Goal: Find specific page/section: Find specific page/section

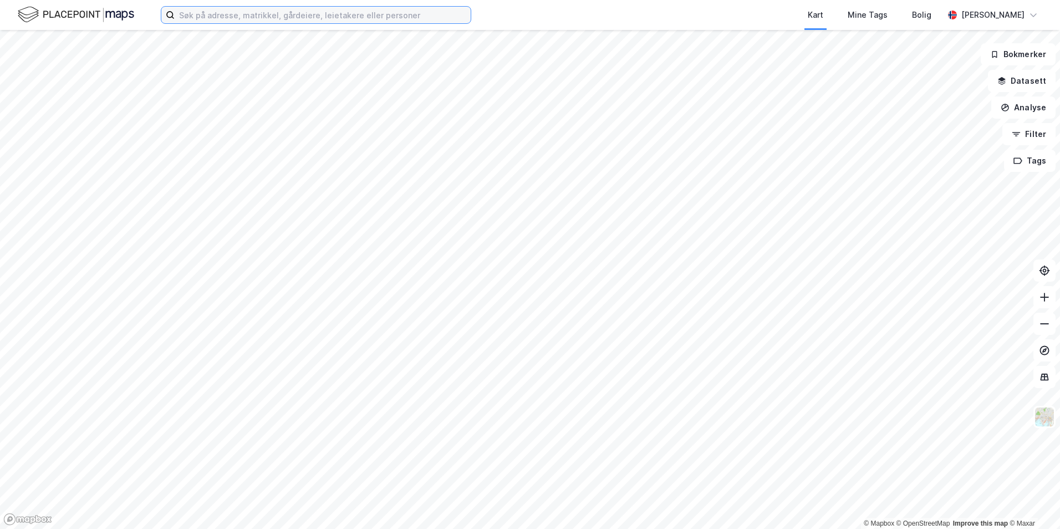
drag, startPoint x: 0, startPoint y: 0, endPoint x: 231, endPoint y: 13, distance: 231.0
click at [231, 13] on input at bounding box center [323, 15] width 296 height 17
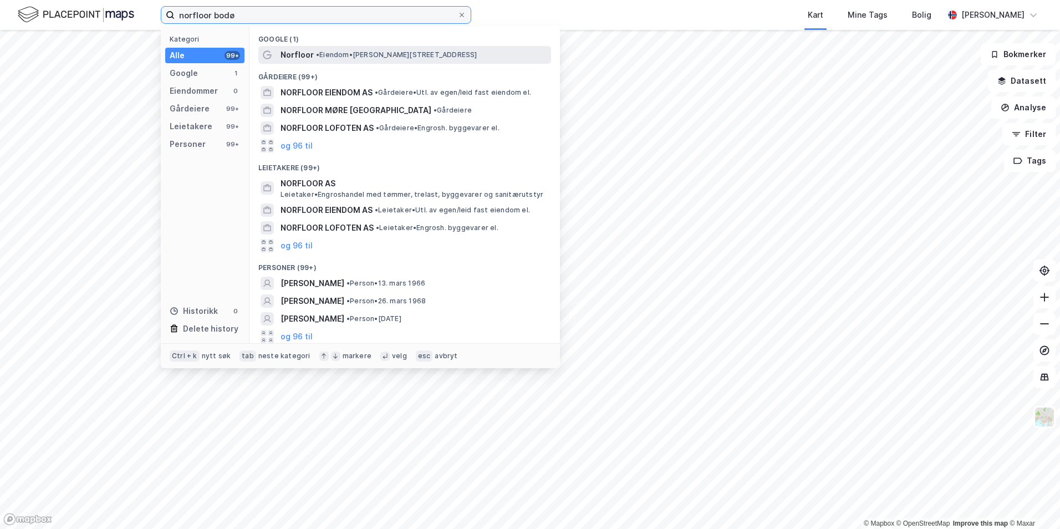
type input "norfloor bodø"
click at [368, 55] on span "• Eiendom • [STREET_ADDRESS]" at bounding box center [396, 54] width 161 height 9
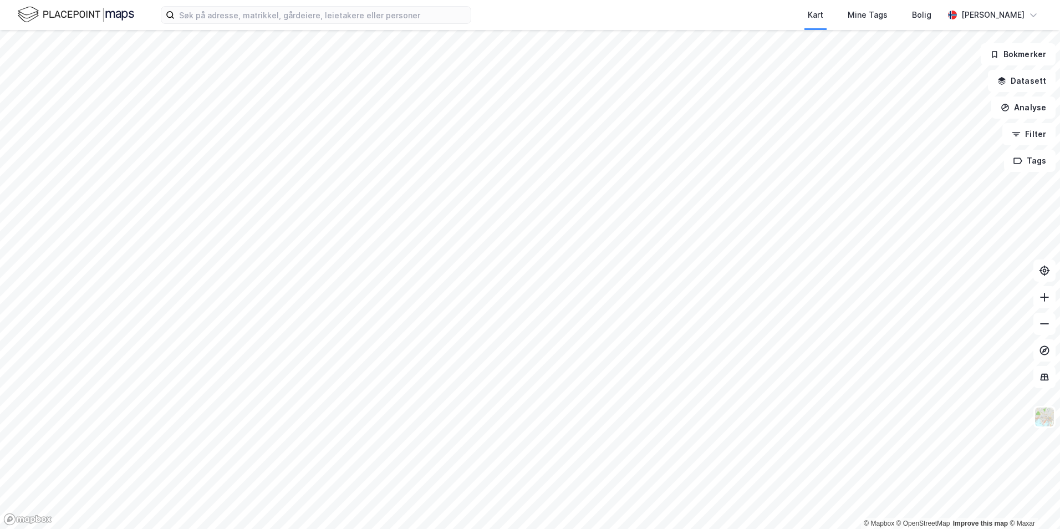
click at [341, 27] on div "Kart Mine Tags [PERSON_NAME] [PERSON_NAME]" at bounding box center [530, 15] width 1060 height 30
click at [339, 15] on input at bounding box center [323, 15] width 296 height 17
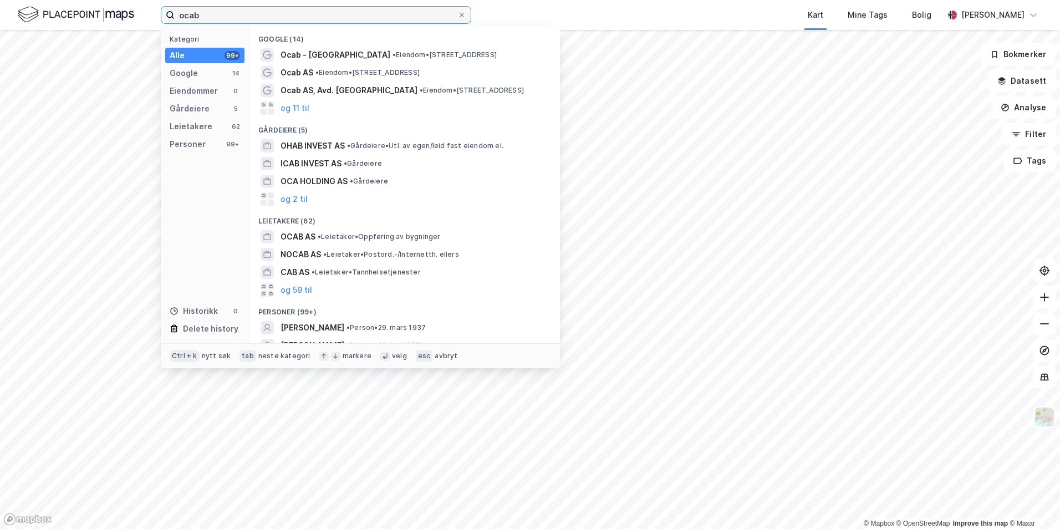
click at [251, 18] on input "ocab" at bounding box center [316, 15] width 283 height 17
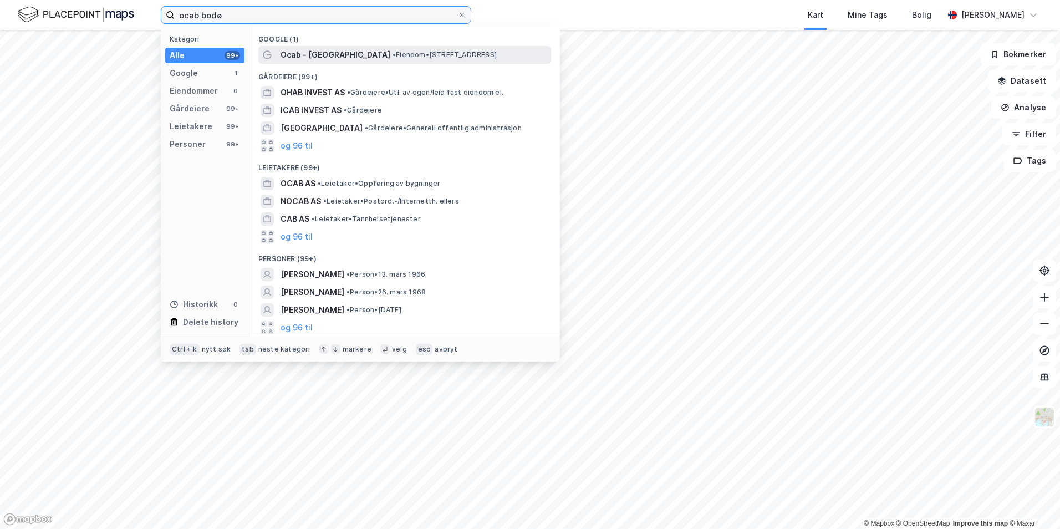
type input "ocab bodø"
click at [302, 57] on span "Ocab - [GEOGRAPHIC_DATA]" at bounding box center [336, 54] width 110 height 13
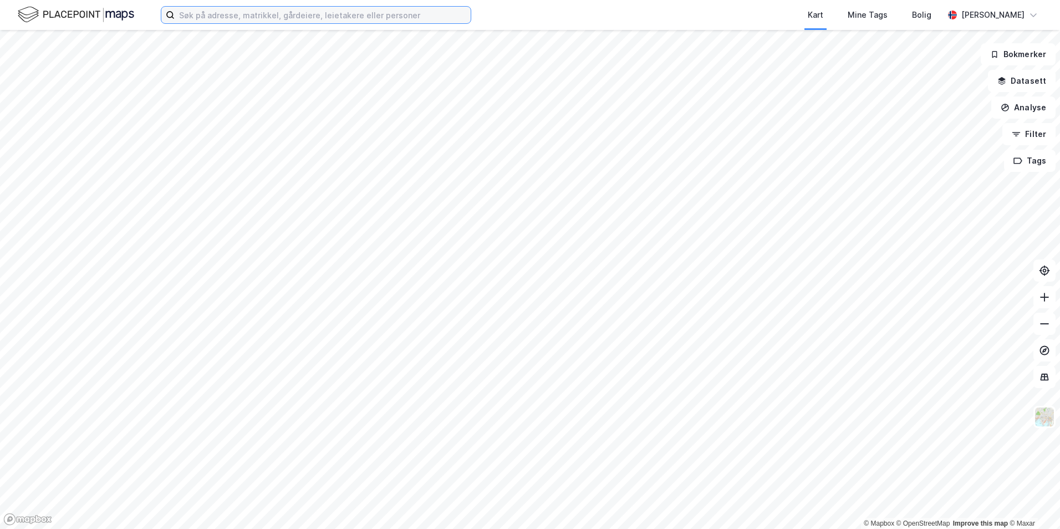
click at [244, 22] on input at bounding box center [323, 15] width 296 height 17
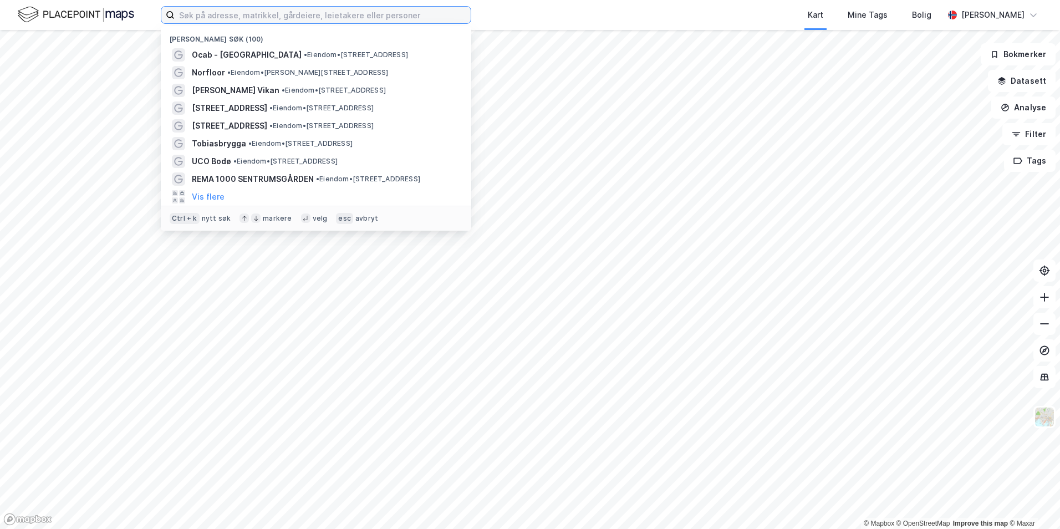
type input "n"
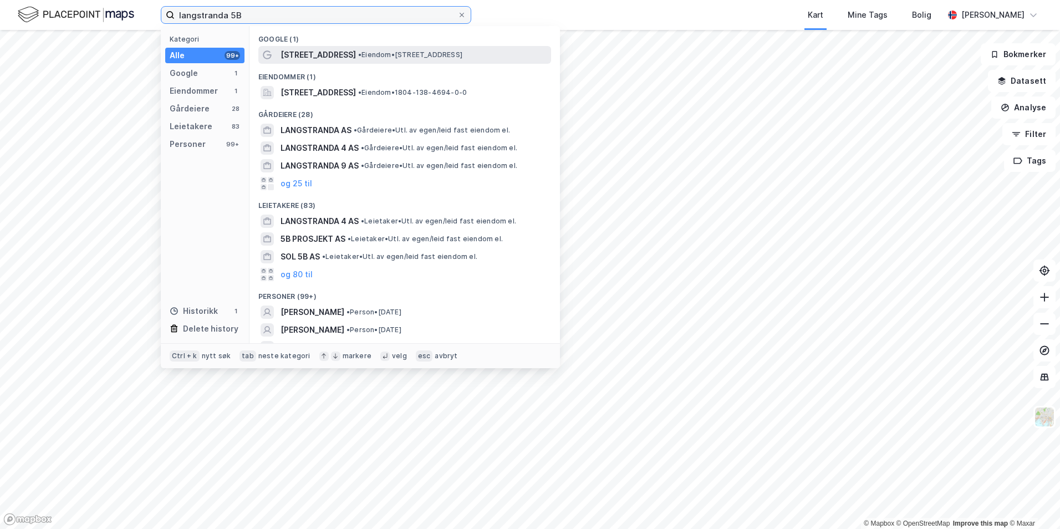
type input "langstranda 5B"
click at [363, 51] on span "• Eiendom • Langstranda 5B, 8006 Bodø" at bounding box center [410, 54] width 104 height 9
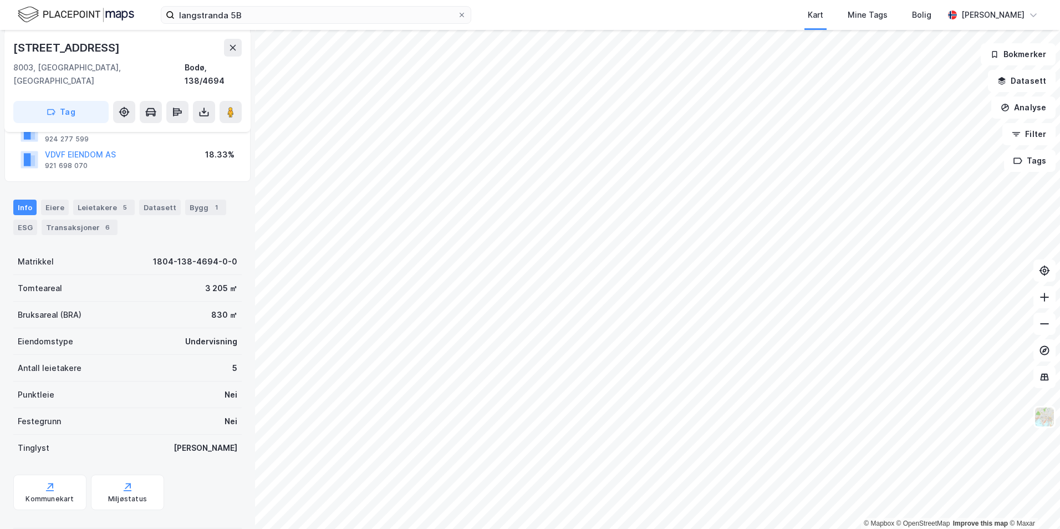
scroll to position [128, 0]
